Goal: Transaction & Acquisition: Subscribe to service/newsletter

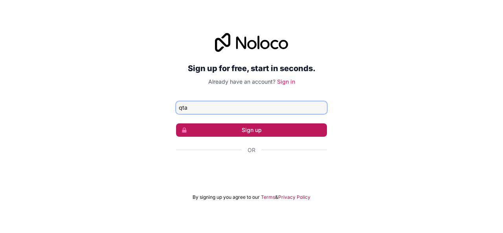
type input "[EMAIL_ADDRESS][DOMAIN_NAME]"
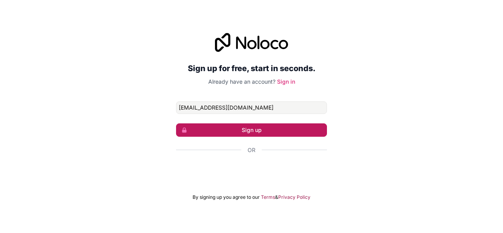
click at [229, 127] on button "Sign up" at bounding box center [251, 129] width 151 height 13
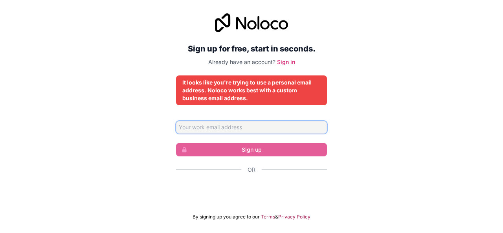
click at [220, 131] on input "Email address" at bounding box center [251, 127] width 151 height 13
type input "[EMAIL_ADDRESS][DOMAIN_NAME]"
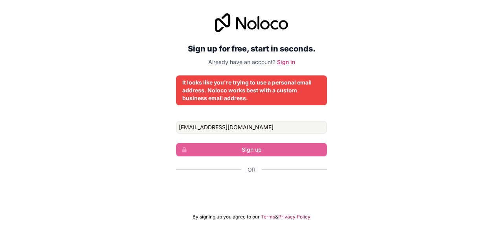
drag, startPoint x: 35, startPoint y: 195, endPoint x: 46, endPoint y: 189, distance: 12.7
click at [35, 193] on div "Sign up for free, start in seconds. Already have an account? Sign in It looks l…" at bounding box center [251, 116] width 503 height 229
